Goal: Task Accomplishment & Management: Complete application form

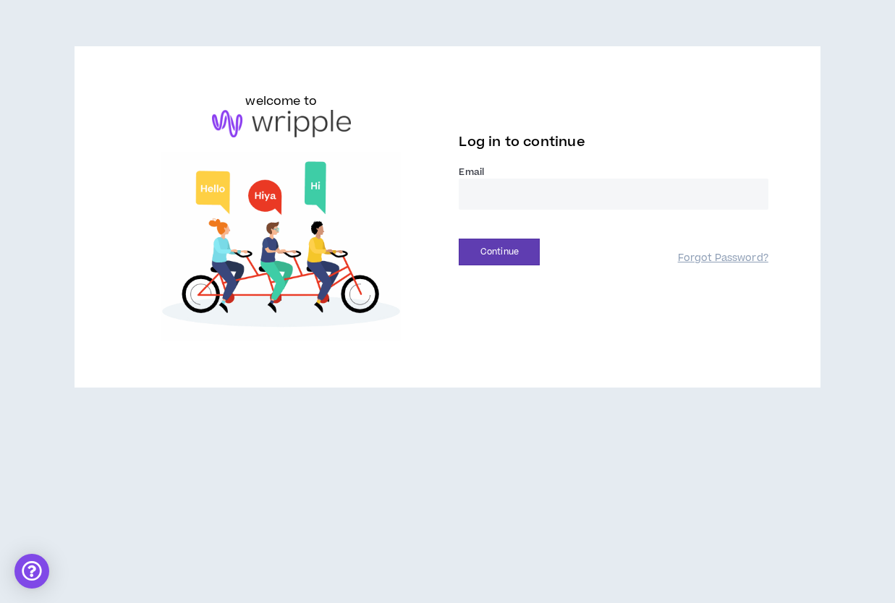
type input "**********"
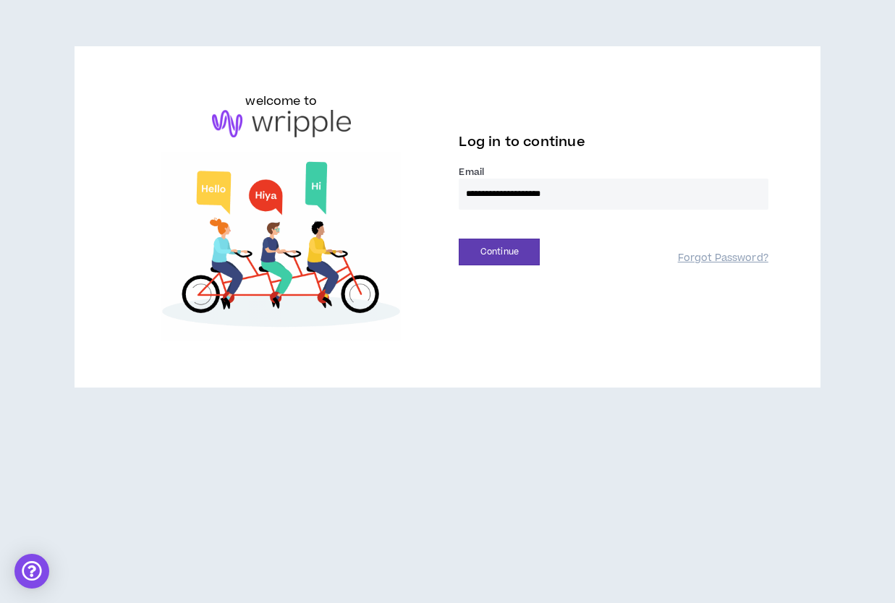
click at [499, 252] on button "Continue" at bounding box center [499, 252] width 81 height 27
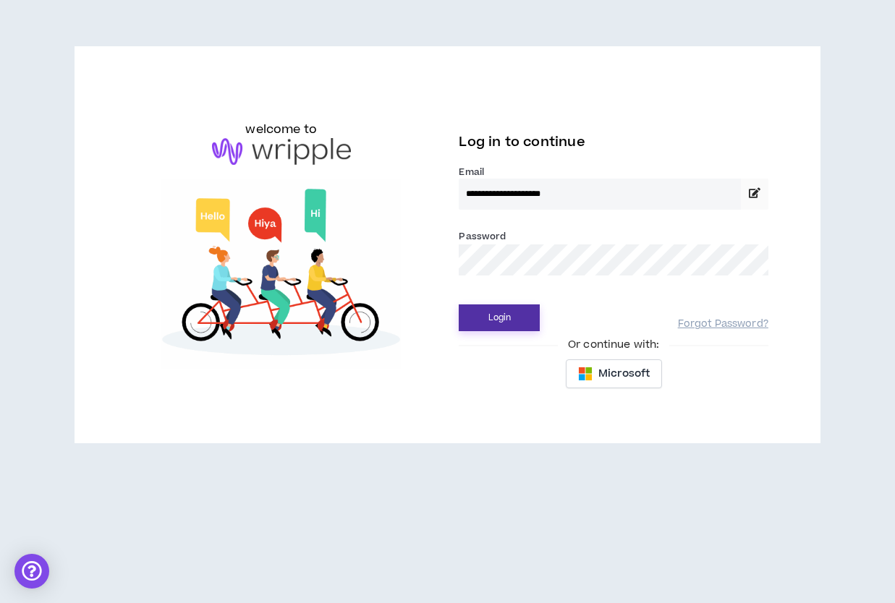
click at [521, 323] on button "Login" at bounding box center [499, 318] width 81 height 27
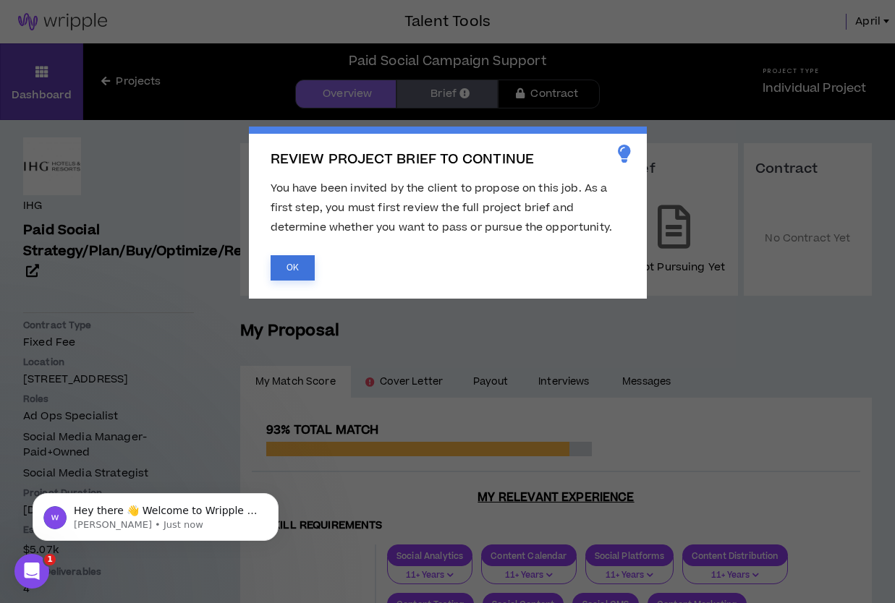
click at [288, 268] on button "OK" at bounding box center [293, 267] width 44 height 25
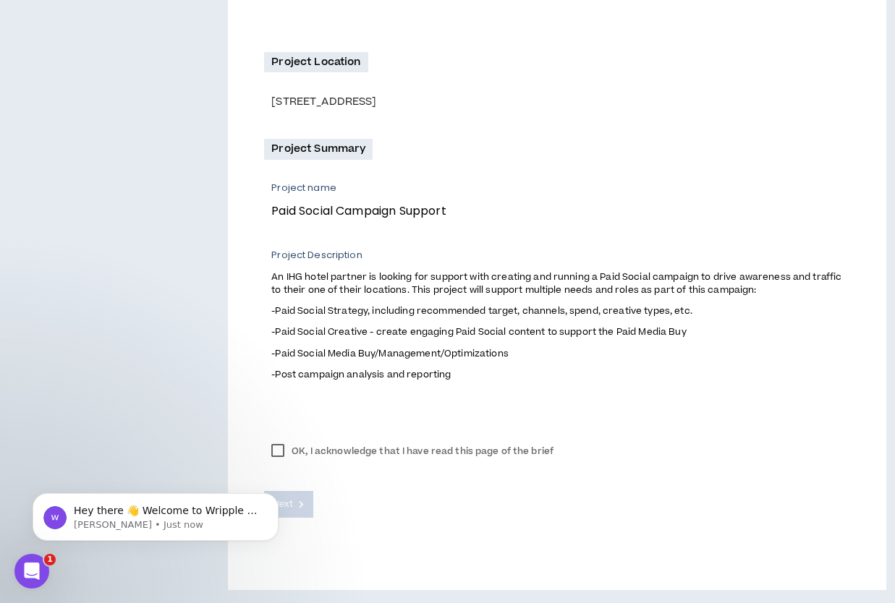
scroll to position [388, 0]
click at [279, 449] on label "OK, I acknowledge that I have read this page of the brief" at bounding box center [412, 452] width 297 height 22
click at [301, 506] on icon at bounding box center [301, 505] width 5 height 8
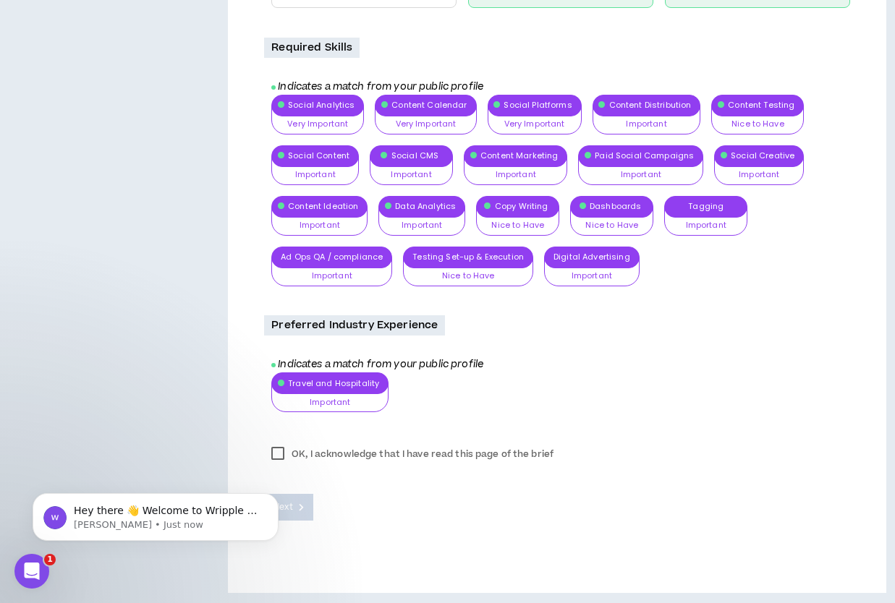
scroll to position [620, 0]
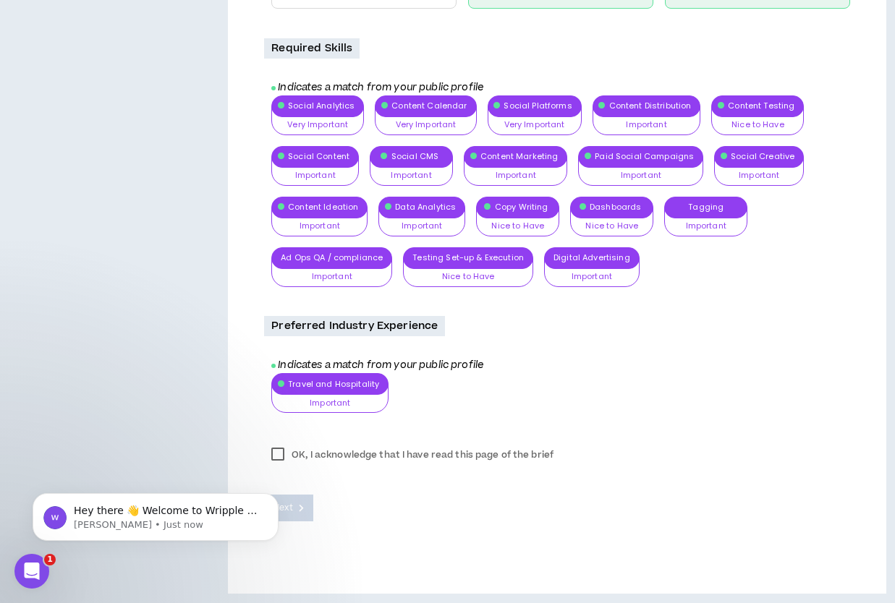
click at [276, 454] on label "OK, I acknowledge that I have read this page of the brief" at bounding box center [412, 455] width 297 height 22
click at [294, 500] on body "Hey there 👋 Welcome to Wripple 🙌 Take a look around! If you have any questions,…" at bounding box center [156, 514] width 278 height 90
click at [300, 504] on icon at bounding box center [301, 508] width 5 height 8
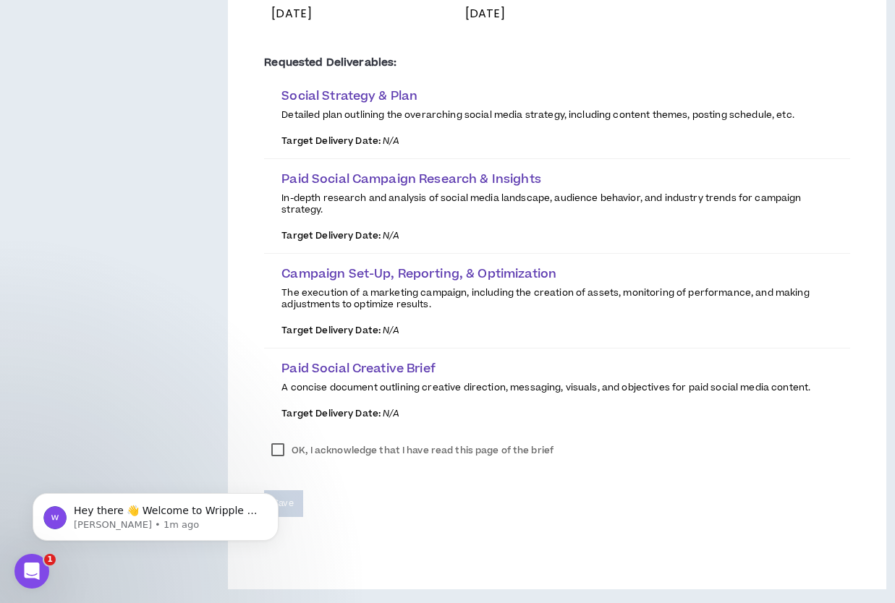
scroll to position [326, 0]
click at [278, 450] on label "OK, I acknowledge that I have read this page of the brief" at bounding box center [412, 452] width 297 height 22
click at [198, 556] on body "Hey there 👋 Welcome to Wripple 🙌 Take a look around! If you have any questions,…" at bounding box center [156, 514] width 278 height 90
click at [290, 501] on body "Hey there 👋 Welcome to Wripple 🙌 Take a look around! If you have any questions,…" at bounding box center [156, 514] width 278 height 90
click at [289, 503] on body "Hey there 👋 Welcome to Wripple 🙌 Take a look around! If you have any questions,…" at bounding box center [156, 514] width 278 height 90
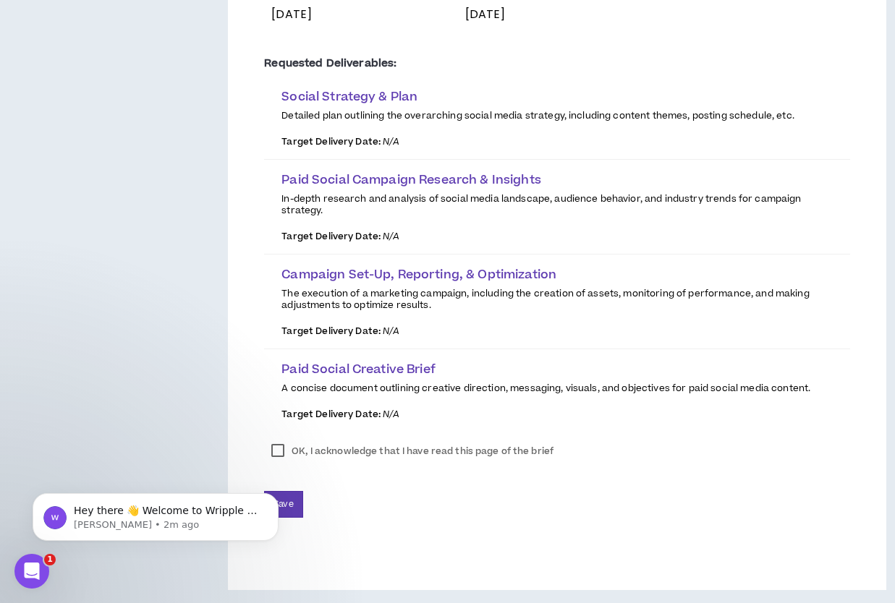
click at [287, 499] on body "Hey there 👋 Welcome to Wripple 🙌 Take a look around! If you have any questions,…" at bounding box center [156, 514] width 278 height 90
click at [287, 508] on body "Hey there 👋 Welcome to Wripple 🙌 Take a look around! If you have any questions,…" at bounding box center [156, 514] width 278 height 90
click at [272, 503] on button "Dismiss notification" at bounding box center [274, 497] width 19 height 19
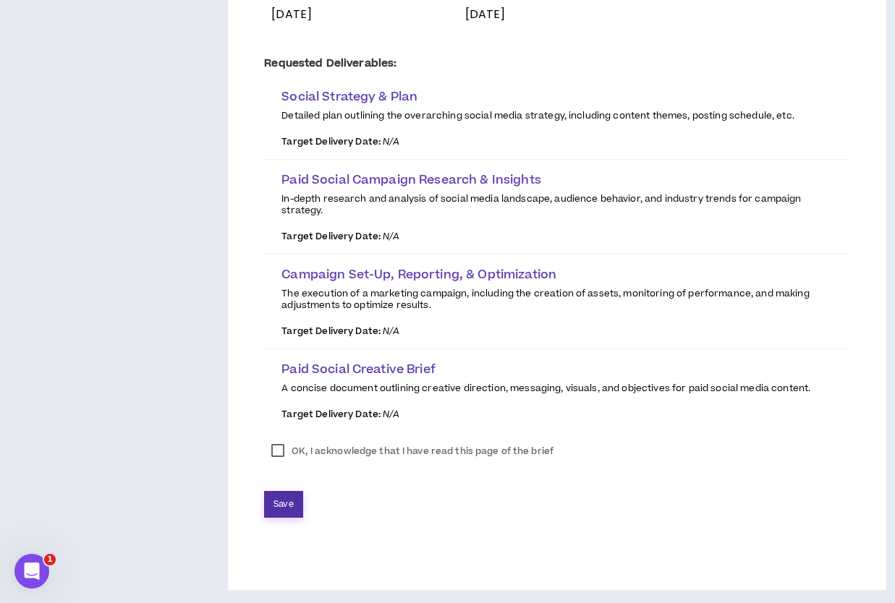
click at [283, 498] on span "Save" at bounding box center [283, 505] width 20 height 14
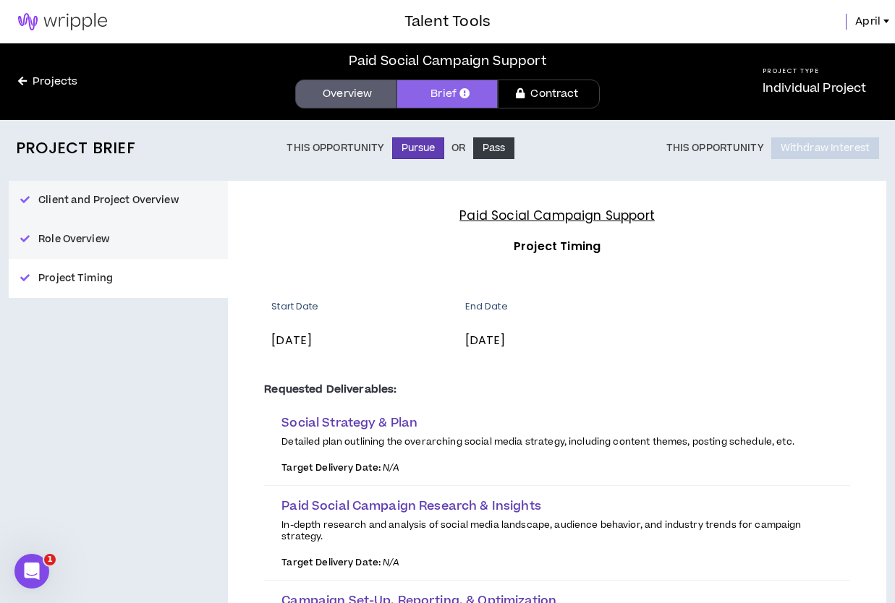
scroll to position [0, 0]
click at [414, 147] on button "Pursue" at bounding box center [418, 148] width 53 height 22
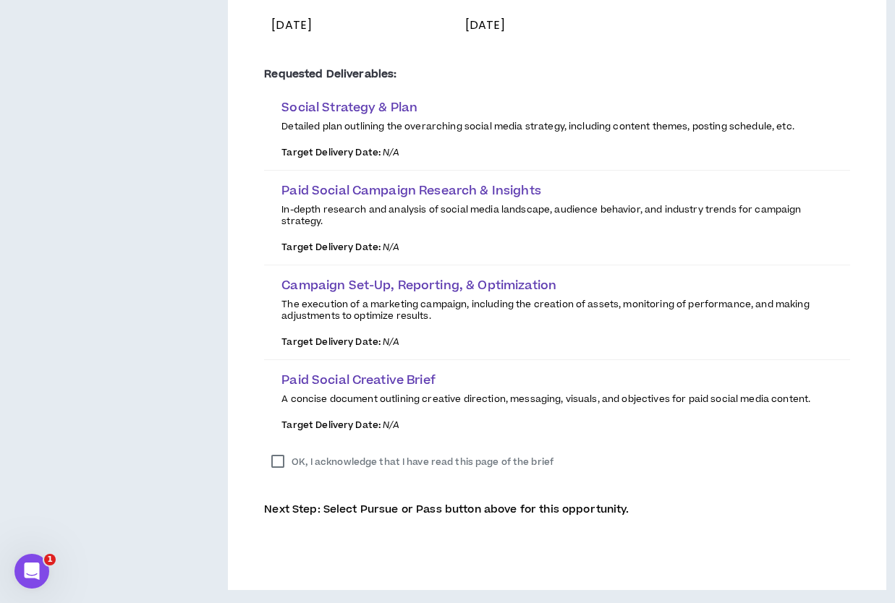
scroll to position [290, 0]
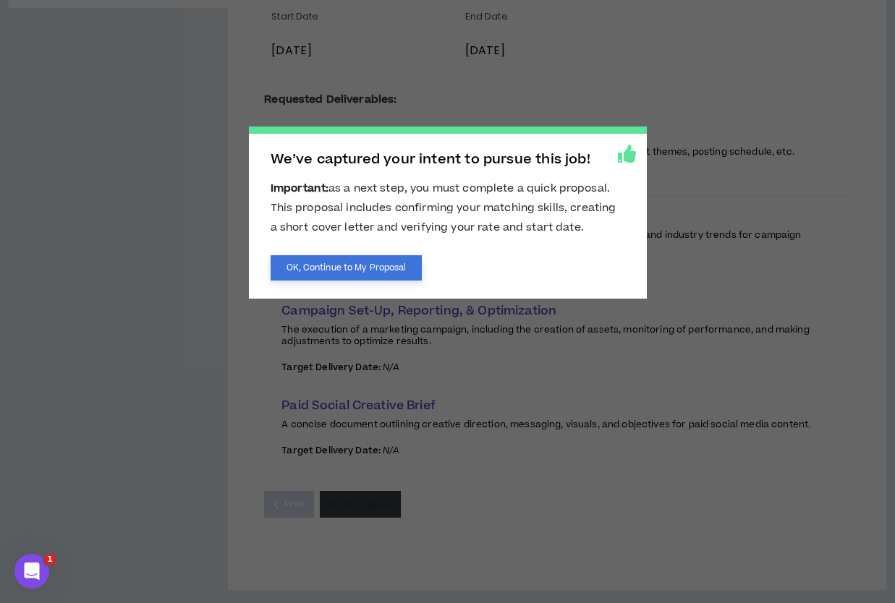
click at [372, 265] on button "OK, Continue to My Proposal" at bounding box center [347, 267] width 152 height 25
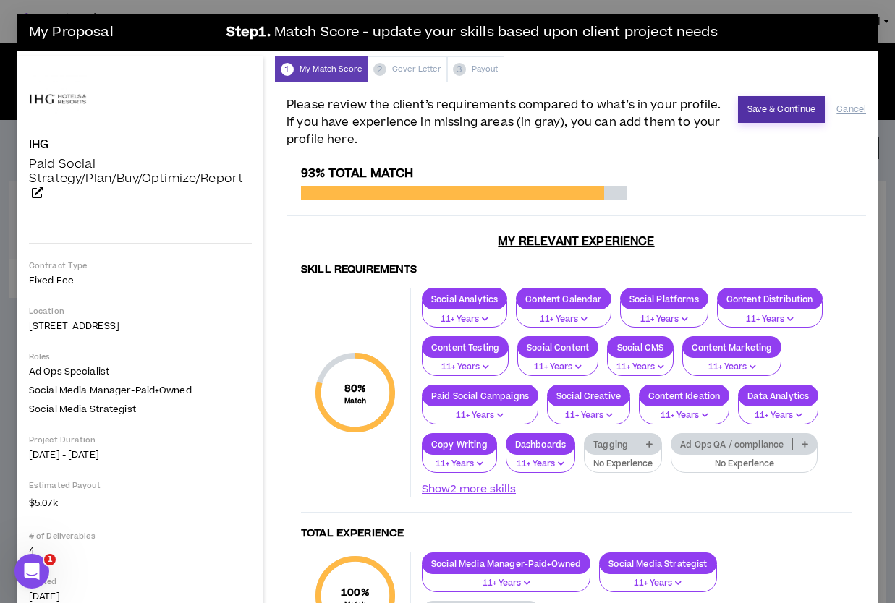
click at [778, 106] on button "Save & Continue" at bounding box center [782, 109] width 88 height 27
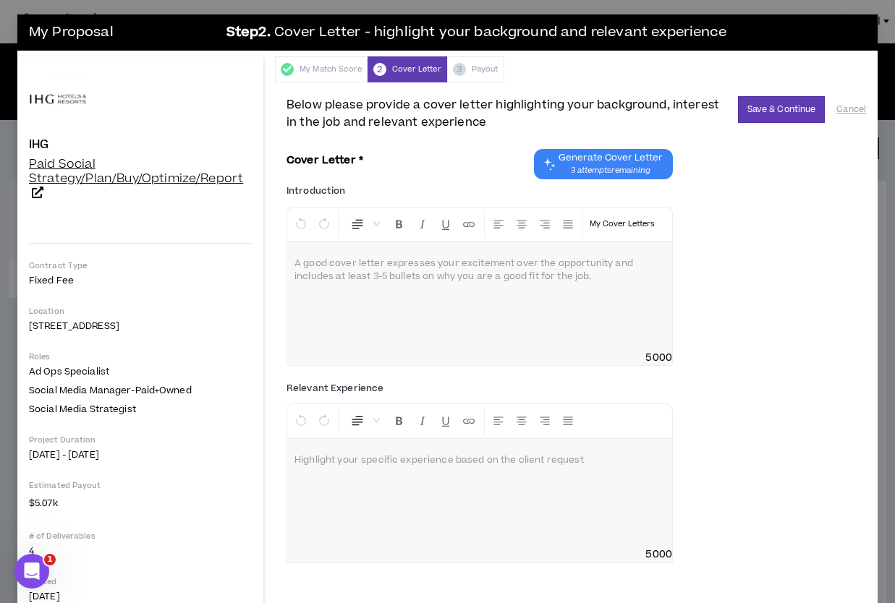
click at [54, 176] on span "Paid Social Strategy/Plan/Buy/Optimize/Report" at bounding box center [136, 172] width 214 height 32
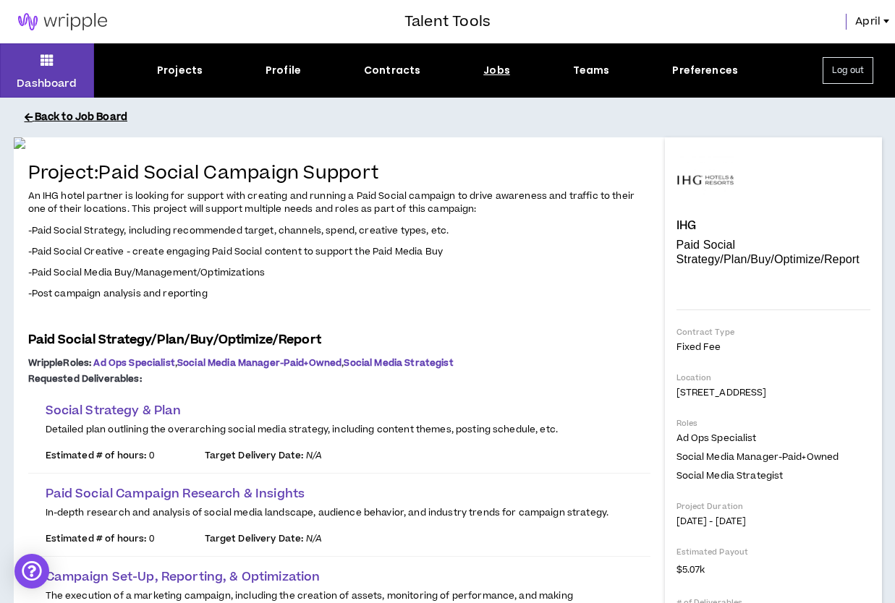
click at [38, 116] on button "Back to Job Board" at bounding box center [459, 117] width 868 height 25
